Goal: Check status: Check status

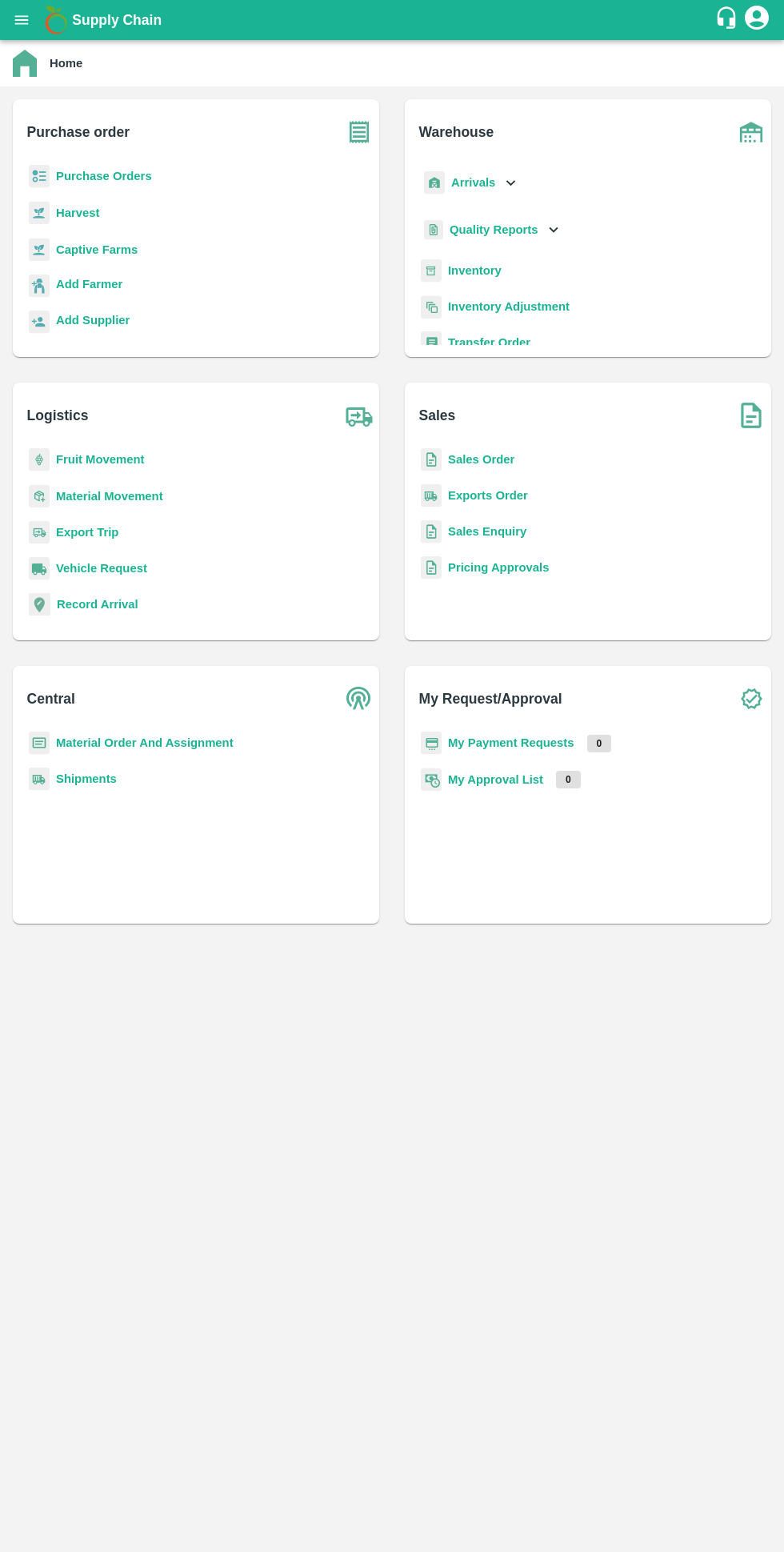
click at [537, 746] on b "My Payment Requests" at bounding box center [511, 742] width 127 height 13
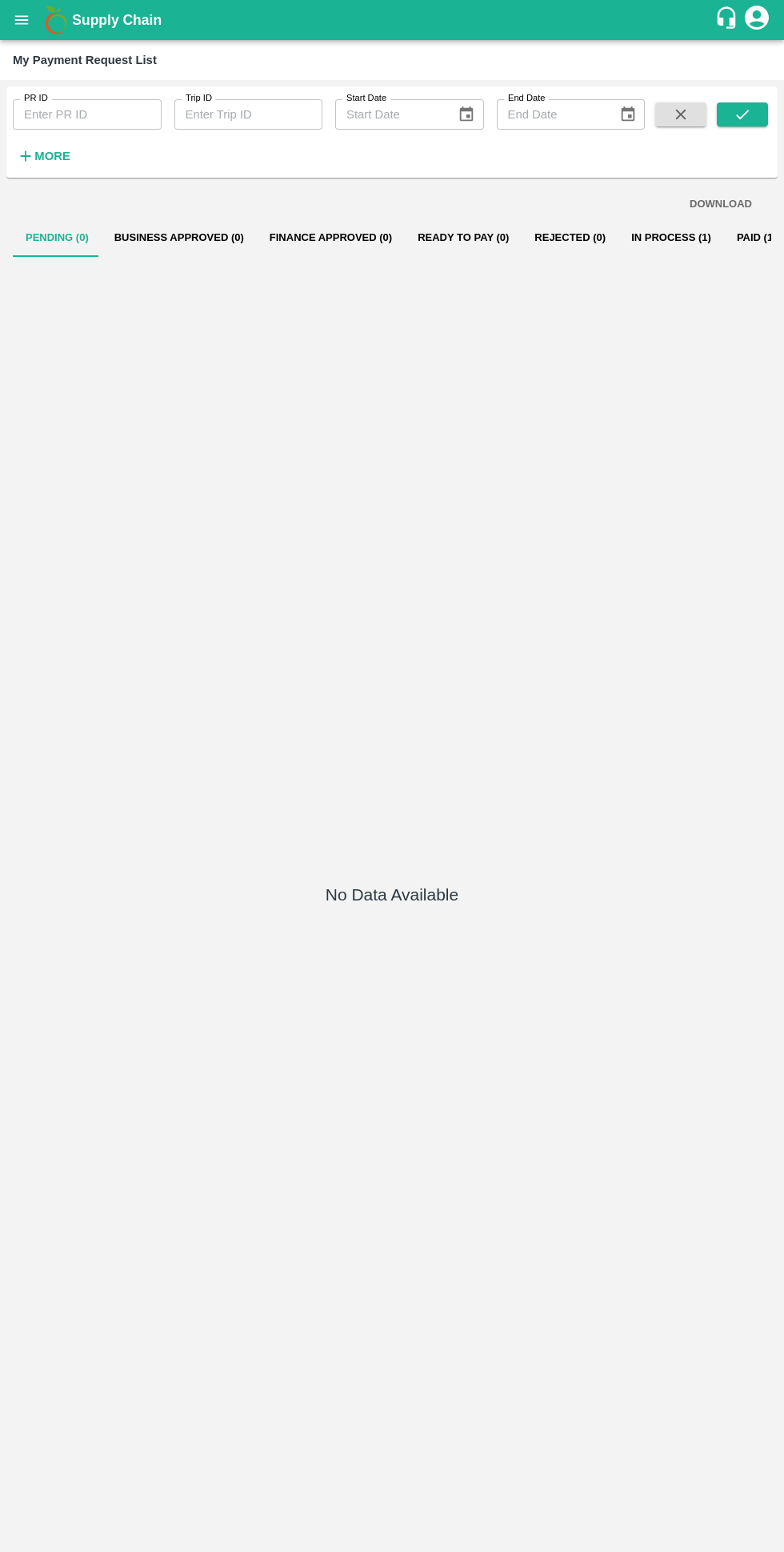
click at [621, 236] on button "In Process (1)" at bounding box center [671, 237] width 105 height 38
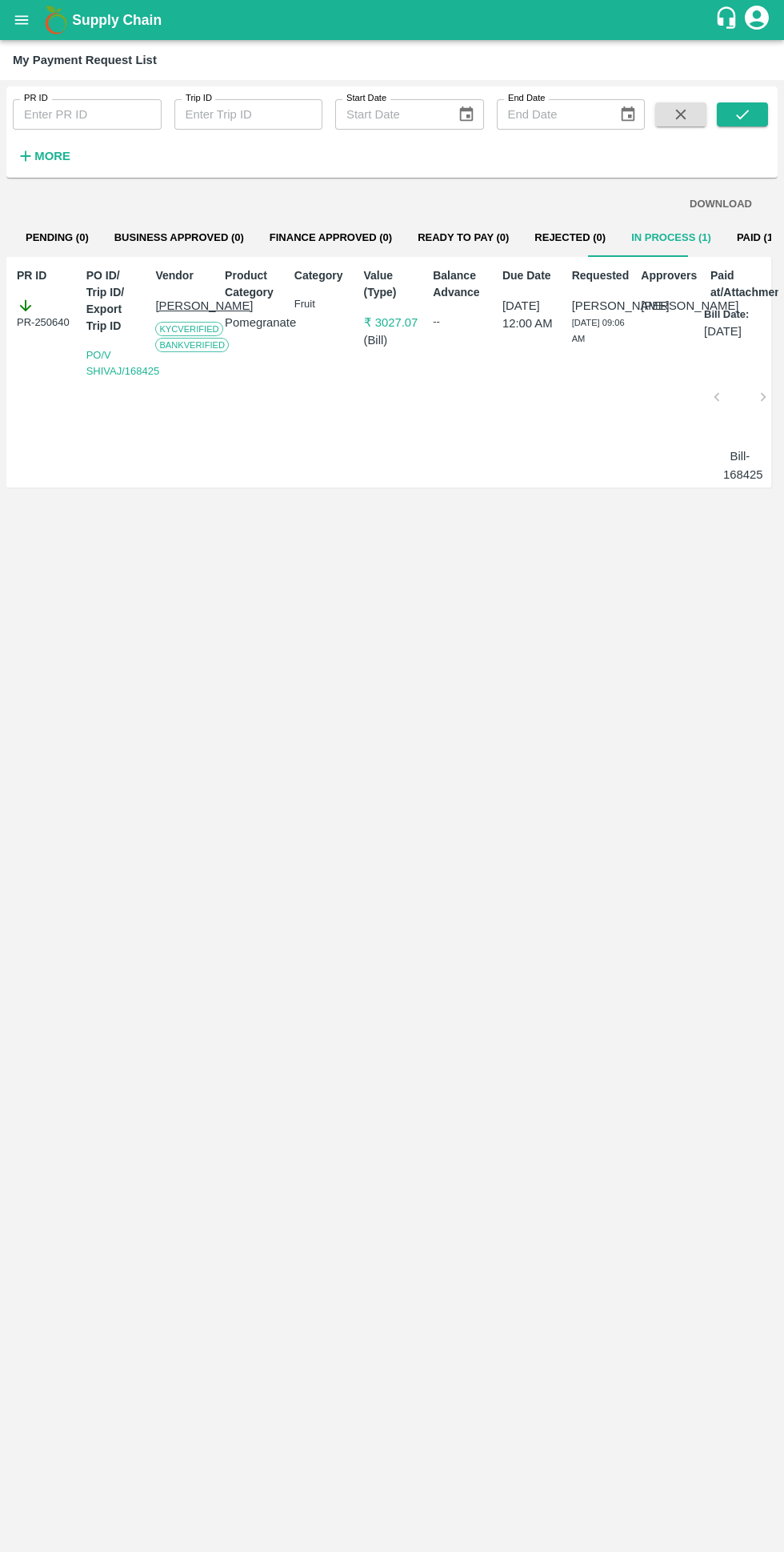
scroll to position [0, 11]
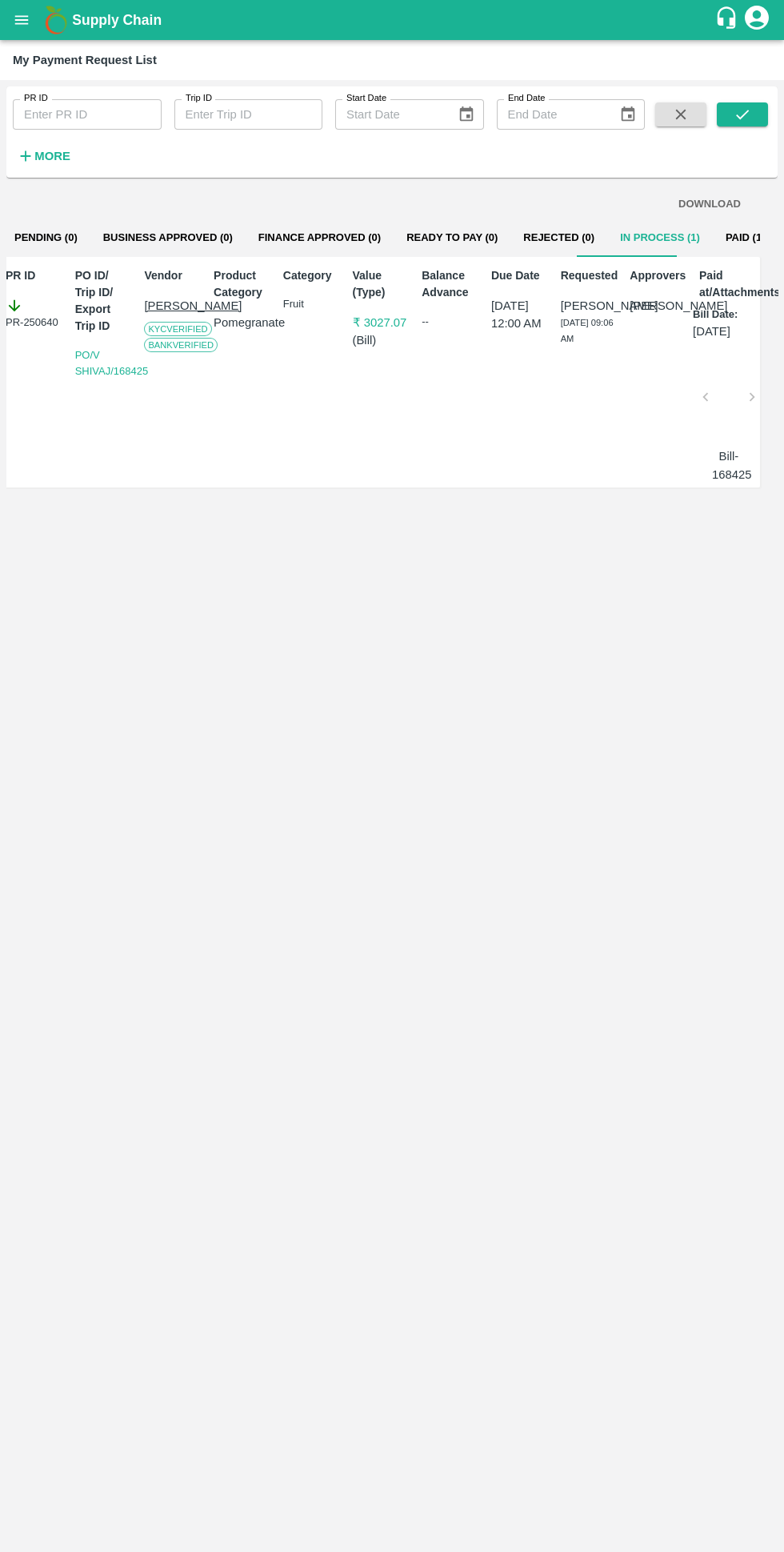
click at [713, 240] on button "Paid (123)" at bounding box center [751, 237] width 76 height 38
